Goal: Transaction & Acquisition: Purchase product/service

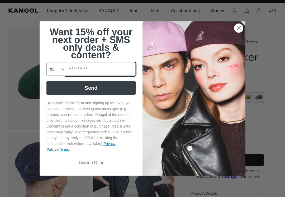
scroll to position [0, 109]
click at [236, 25] on circle "Close dialog" at bounding box center [238, 28] width 9 height 9
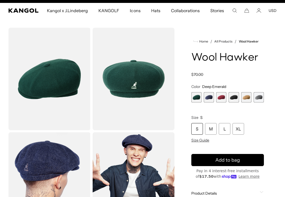
click at [36, 87] on img "Gallery Viewer" at bounding box center [49, 79] width 82 height 102
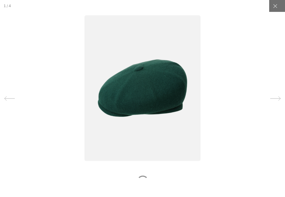
scroll to position [0, 0]
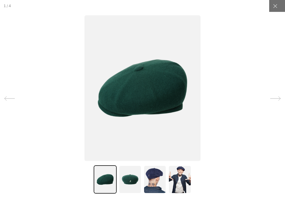
click at [277, 93] on icon at bounding box center [275, 98] width 11 height 11
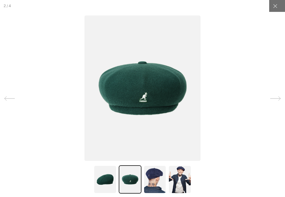
click at [278, 97] on icon at bounding box center [275, 98] width 11 height 11
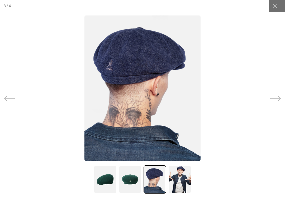
scroll to position [0, 109]
click at [280, 97] on icon at bounding box center [275, 98] width 11 height 11
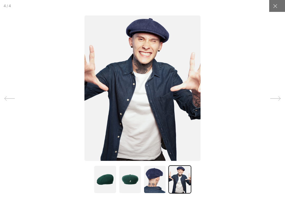
click at [276, 4] on icon at bounding box center [274, 5] width 5 height 5
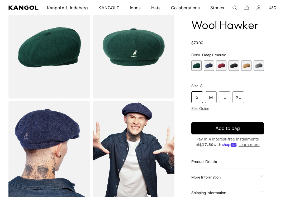
click at [259, 64] on span "6 of 6" at bounding box center [258, 65] width 10 height 10
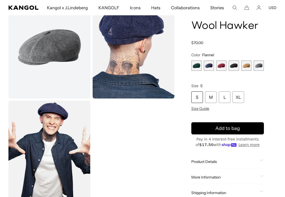
click at [247, 65] on span "5 of 6" at bounding box center [246, 65] width 10 height 10
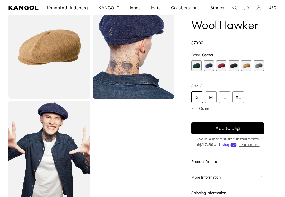
click at [237, 66] on span "4 of 6" at bounding box center [233, 65] width 10 height 10
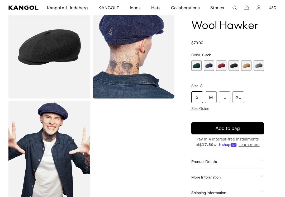
click at [222, 67] on span "3 of 6" at bounding box center [221, 65] width 10 height 10
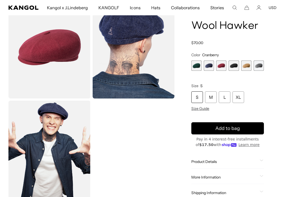
click at [210, 67] on span "2 of 6" at bounding box center [209, 65] width 10 height 10
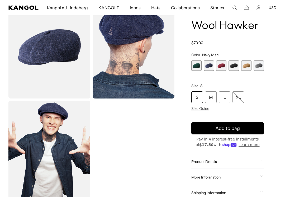
click at [198, 64] on span "1 of 6" at bounding box center [196, 65] width 10 height 10
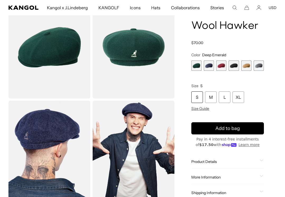
scroll to position [0, 109]
click at [211, 65] on span "2 of 6" at bounding box center [209, 65] width 10 height 10
